Goal: Navigation & Orientation: Find specific page/section

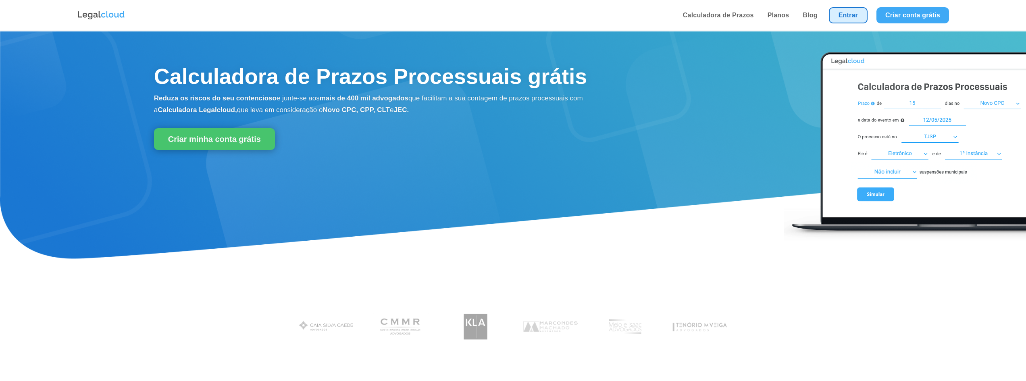
click at [847, 15] on link "Entrar" at bounding box center [848, 15] width 39 height 16
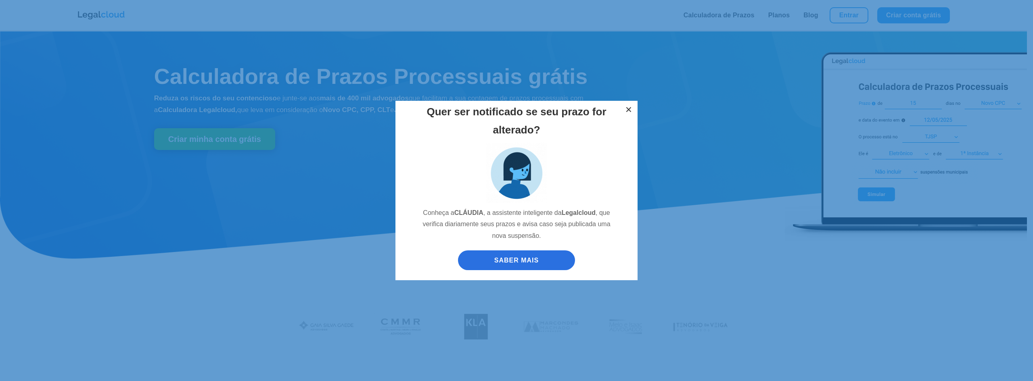
click at [629, 111] on button "×" at bounding box center [629, 110] width 18 height 18
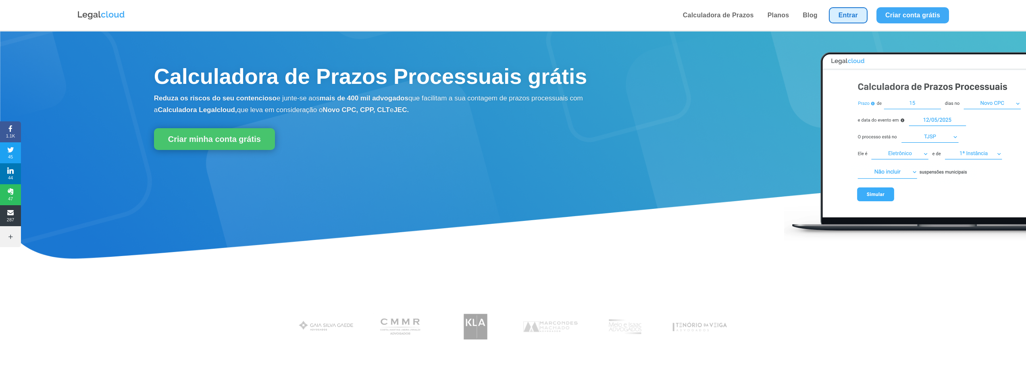
click at [843, 16] on link "Entrar" at bounding box center [848, 15] width 39 height 16
